Goal: Navigation & Orientation: Find specific page/section

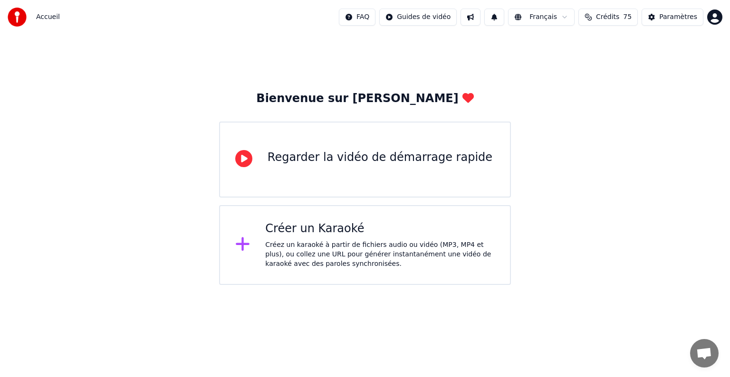
click at [402, 256] on div "Créez un karaoké à partir de fichiers audio ou vidéo (MP3, MP4 et plus), ou col…" at bounding box center [380, 254] width 230 height 29
click at [473, 22] on button at bounding box center [470, 17] width 20 height 17
click at [480, 19] on button at bounding box center [470, 17] width 20 height 17
click at [379, 285] on html "Accueil FAQ Guides de vidéo 1 Français Crédits 75 Paramètres Bienvenue sur Youk…" at bounding box center [365, 142] width 730 height 285
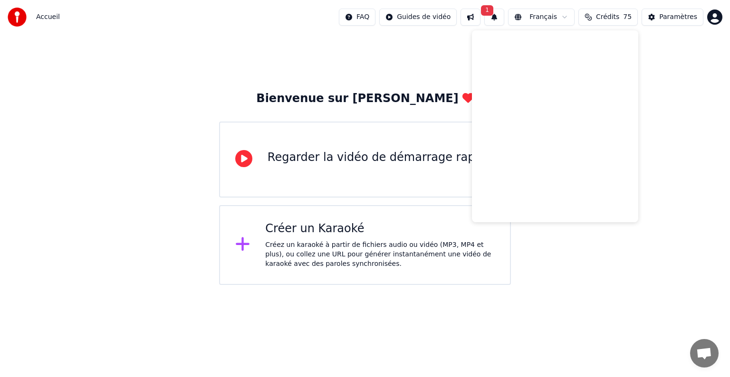
click at [366, 240] on div "Créez un karaoké à partir de fichiers audio ou vidéo (MP3, MP4 et plus), ou col…" at bounding box center [380, 254] width 230 height 29
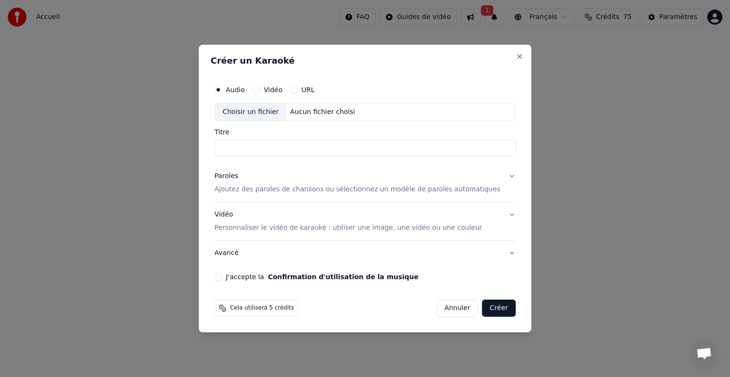
click at [447, 308] on button "Annuler" at bounding box center [457, 308] width 42 height 17
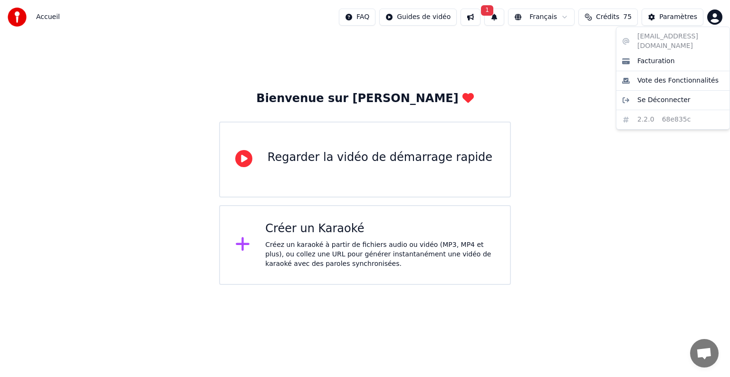
click at [717, 17] on html "Accueil FAQ Guides de vidéo 1 Français Crédits 75 Paramètres Bienvenue sur Youk…" at bounding box center [365, 142] width 730 height 285
click at [582, 59] on html "Accueil FAQ Guides de vidéo 1 Français Crédits 75 Paramètres Bienvenue sur Youk…" at bounding box center [365, 142] width 730 height 285
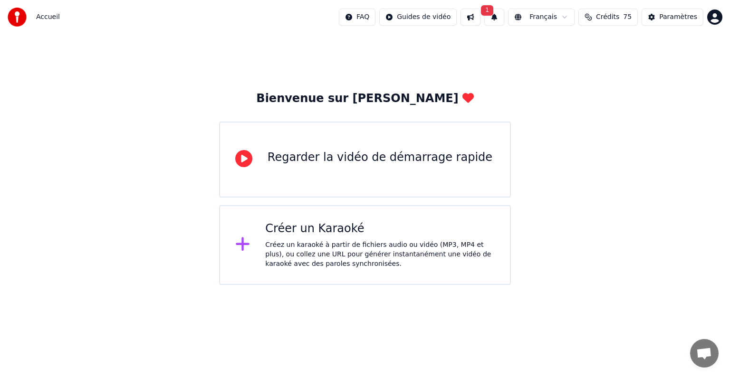
click at [46, 17] on span "Accueil" at bounding box center [48, 17] width 24 height 10
click at [21, 13] on img at bounding box center [17, 17] width 19 height 19
click at [17, 15] on img at bounding box center [17, 17] width 19 height 19
click at [285, 159] on div "Regarder la vidéo de démarrage rapide" at bounding box center [380, 157] width 225 height 15
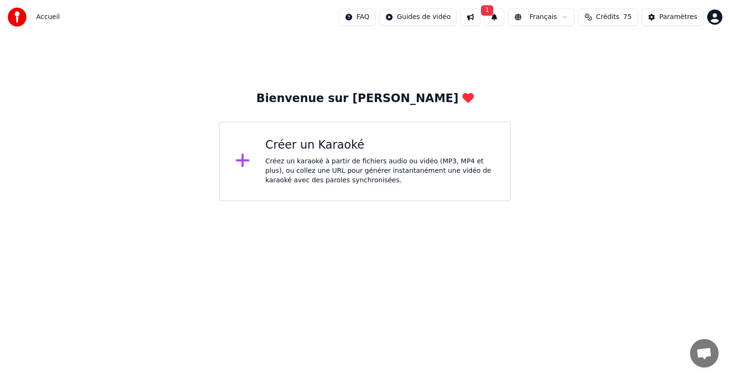
click at [331, 144] on div "Créer un Karaoké" at bounding box center [380, 145] width 230 height 15
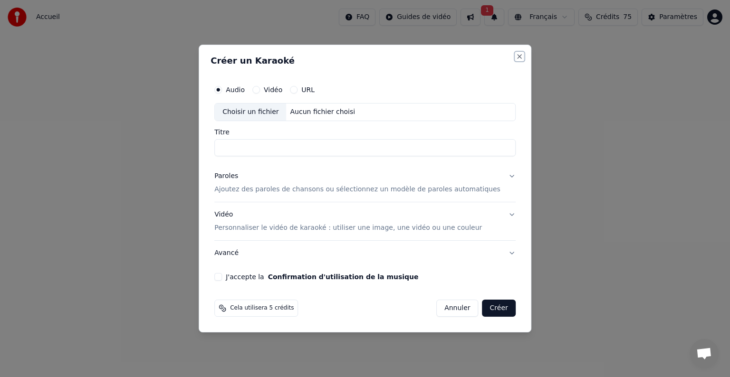
click at [516, 57] on button "Close" at bounding box center [520, 57] width 8 height 8
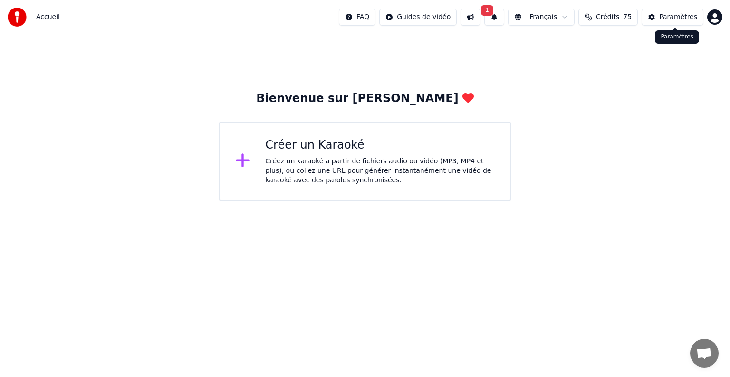
click at [672, 18] on div "Paramètres" at bounding box center [678, 17] width 38 height 10
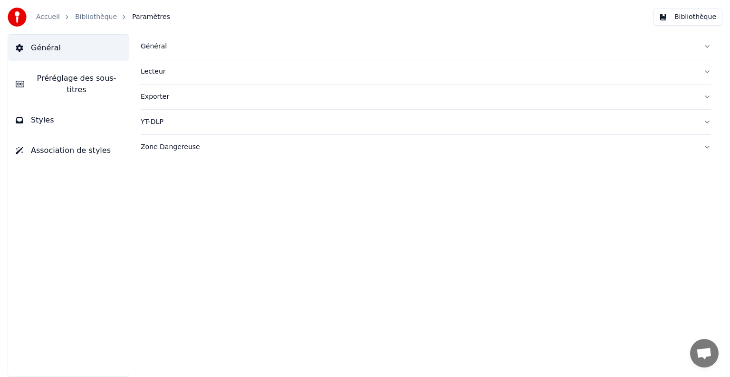
click at [94, 19] on link "Bibliothèque" at bounding box center [96, 17] width 42 height 10
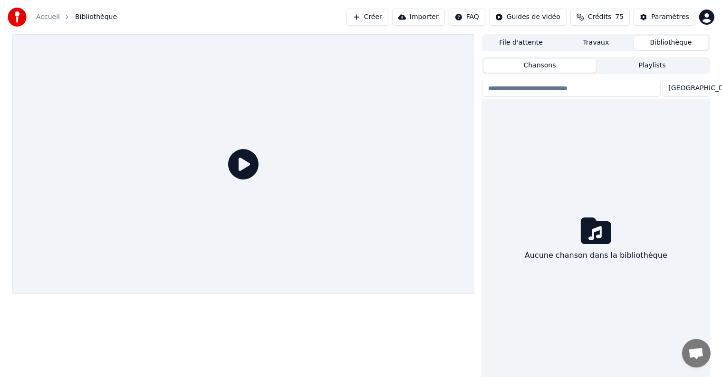
click at [650, 69] on button "Playlists" at bounding box center [652, 66] width 113 height 14
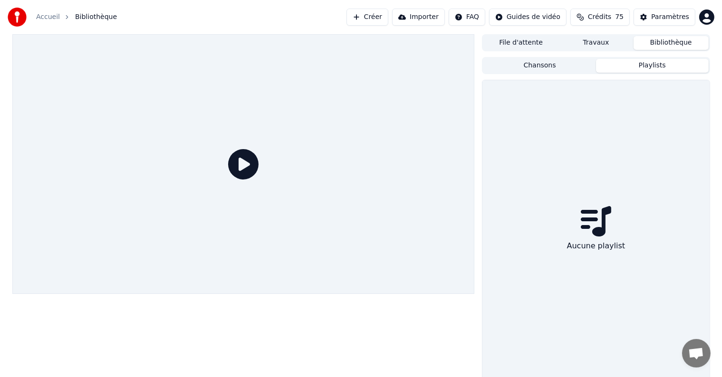
click at [601, 40] on button "Travaux" at bounding box center [595, 43] width 75 height 14
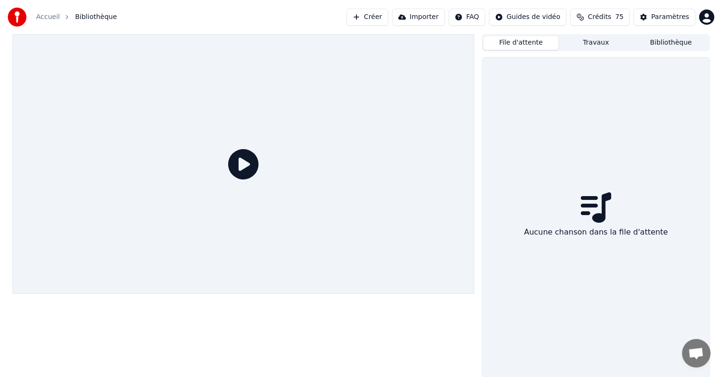
click at [538, 43] on button "File d'attente" at bounding box center [520, 43] width 75 height 14
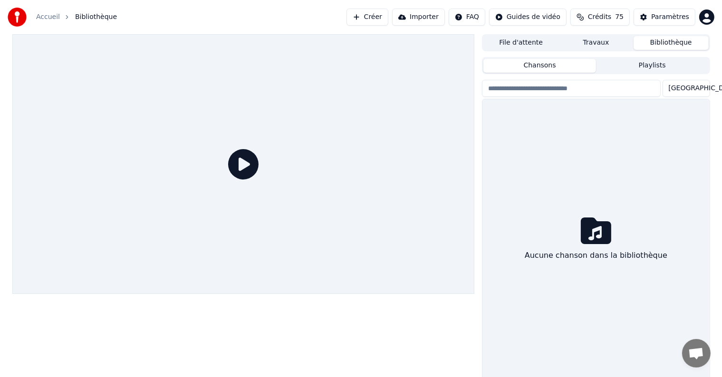
click at [665, 43] on button "Bibliothèque" at bounding box center [670, 43] width 75 height 14
